Goal: Use online tool/utility: Utilize a website feature to perform a specific function

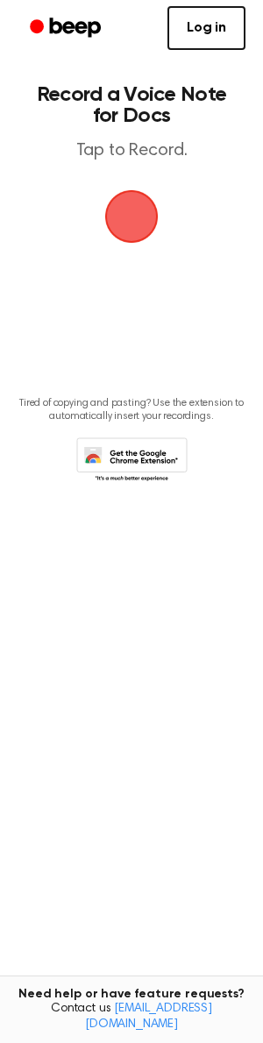
click at [125, 217] on span "button" at bounding box center [131, 216] width 65 height 65
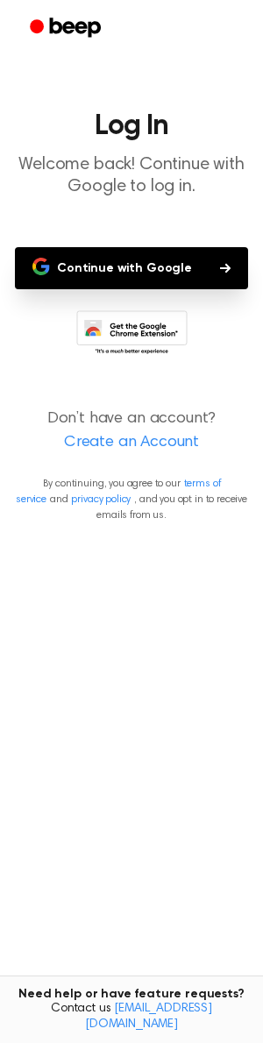
click at [105, 254] on button "Continue with Google" at bounding box center [131, 268] width 233 height 42
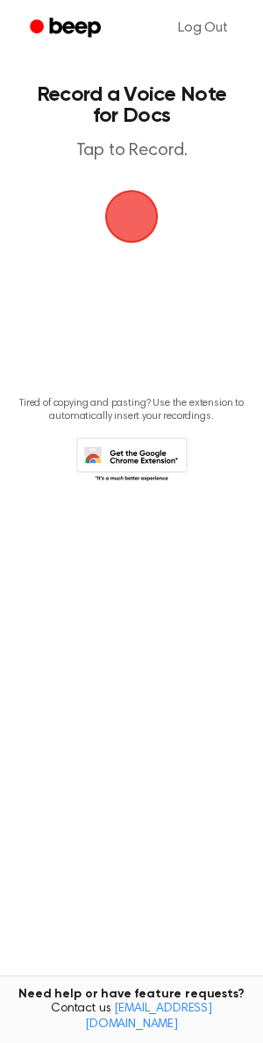
click at [147, 225] on span "button" at bounding box center [131, 216] width 77 height 77
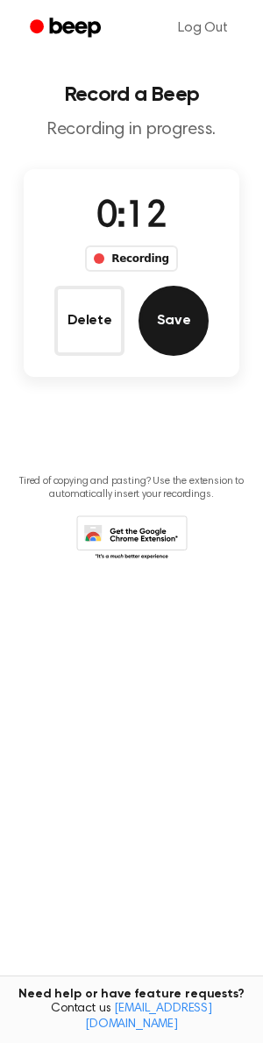
click at [180, 322] on button "Save" at bounding box center [173, 321] width 70 height 70
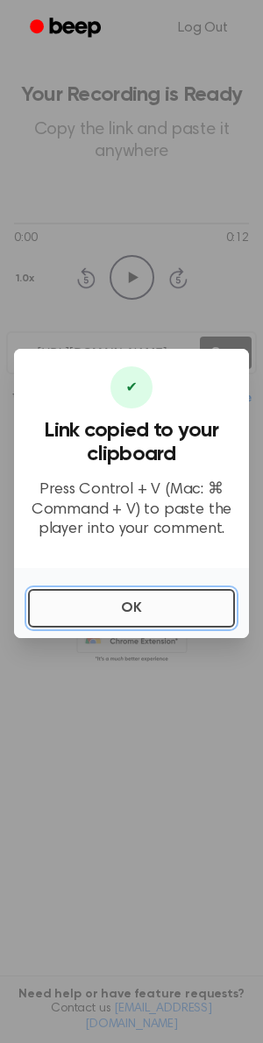
click at [96, 600] on button "OK" at bounding box center [131, 608] width 207 height 39
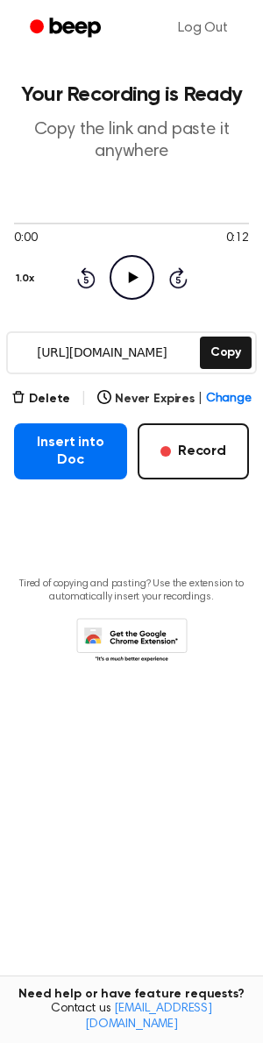
click at [133, 283] on icon "Play Audio" at bounding box center [132, 277] width 45 height 45
click at [86, 275] on icon at bounding box center [86, 277] width 18 height 21
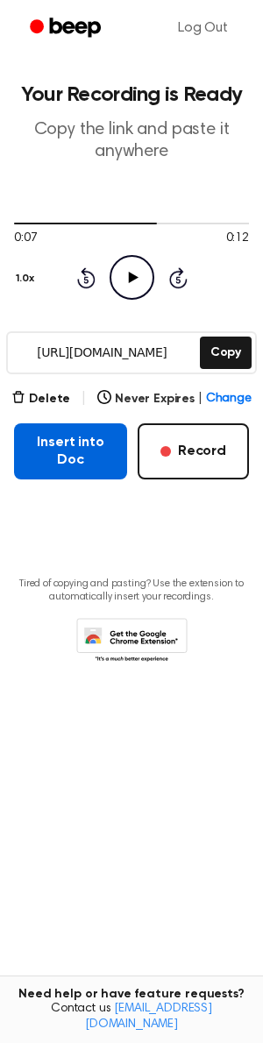
click at [102, 451] on button "Insert into Doc" at bounding box center [70, 451] width 113 height 56
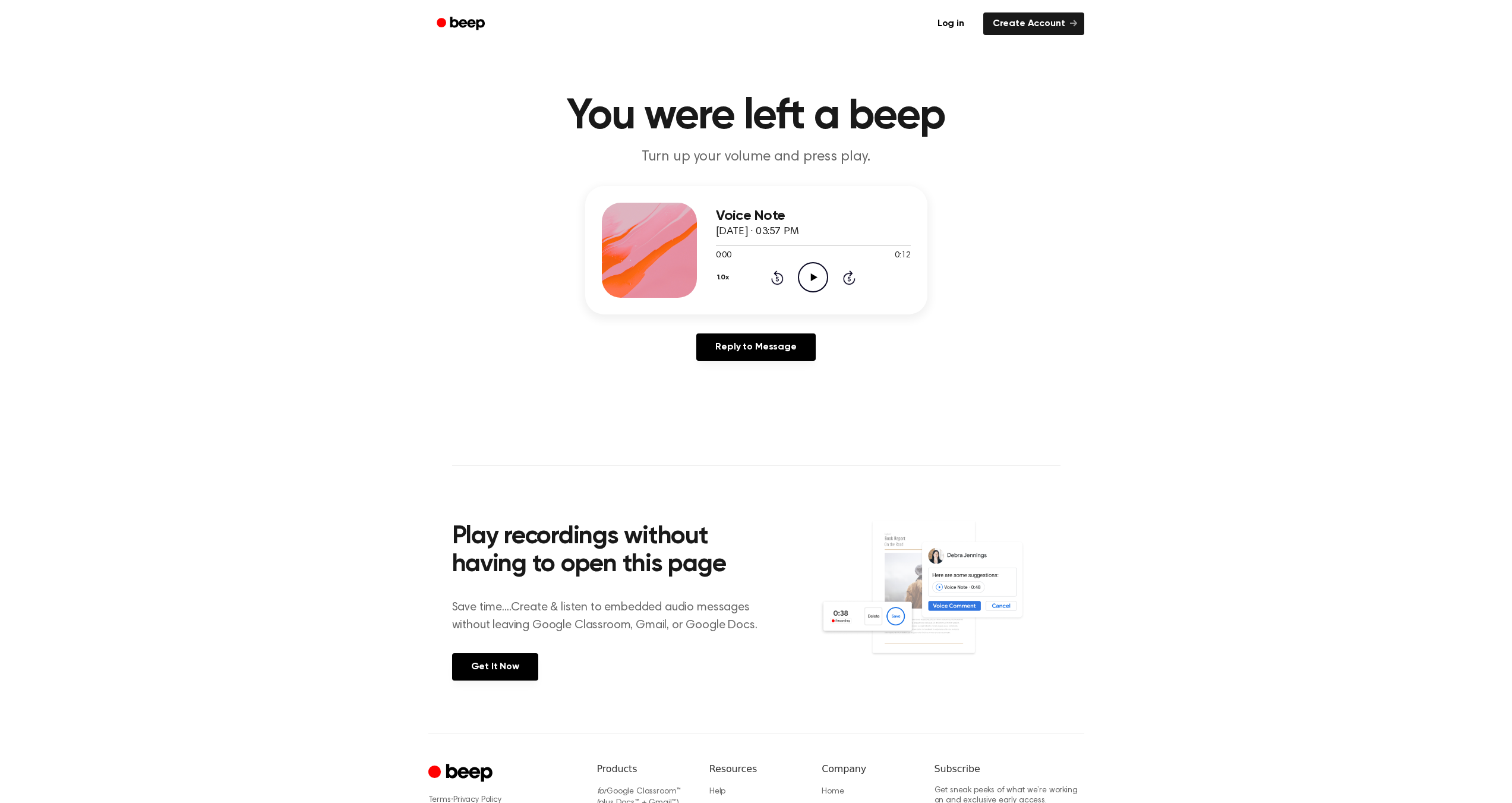
click at [810, 273] on icon "Play Audio" at bounding box center [813, 277] width 31 height 31
click at [813, 285] on icon "Play Audio" at bounding box center [813, 277] width 31 height 31
